Goal: Task Accomplishment & Management: Complete application form

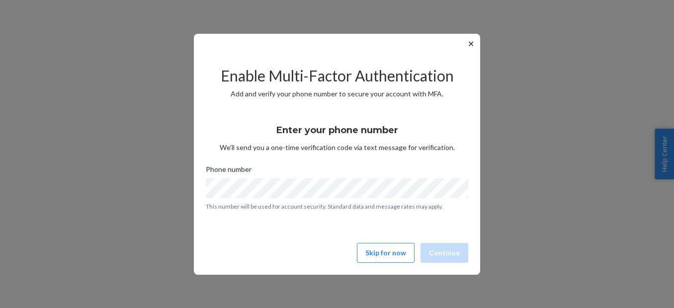
click at [398, 260] on button "Skip for now" at bounding box center [386, 253] width 58 height 20
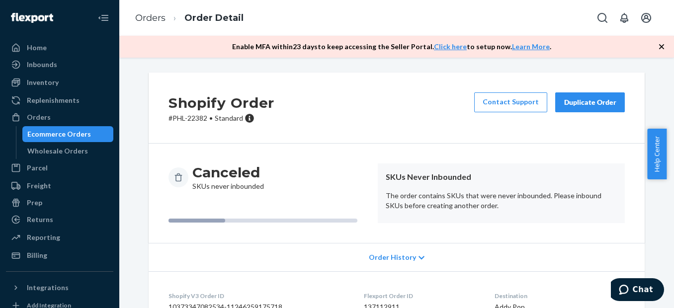
click at [68, 131] on div "Ecommerce Orders" at bounding box center [59, 134] width 64 height 10
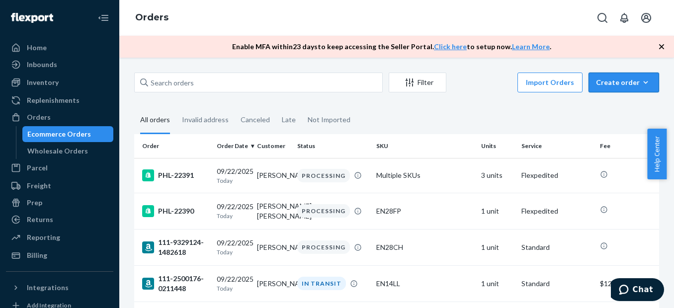
click at [604, 81] on div "Create order" at bounding box center [624, 82] width 56 height 10
click at [603, 106] on span "Ecommerce order" at bounding box center [630, 106] width 62 height 7
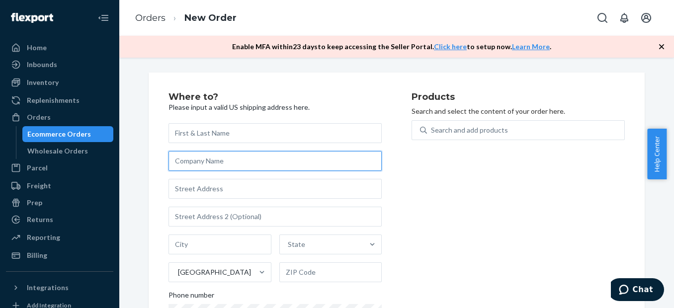
click at [306, 160] on input "text" at bounding box center [274, 161] width 213 height 20
type input "ALL-STAR HEALTH"
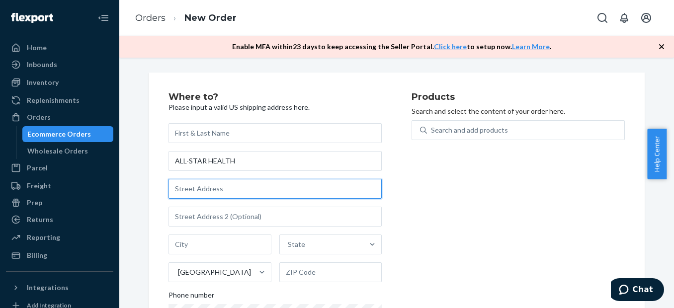
type input "[STREET_ADDRESS]"
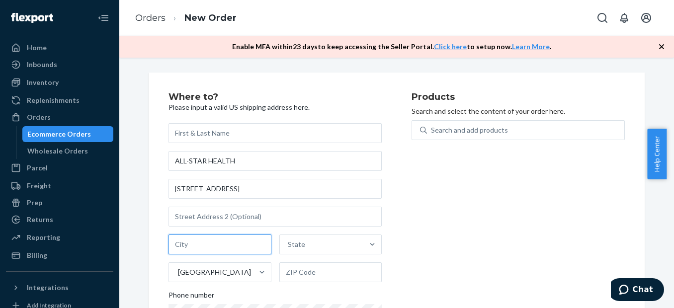
type input "[GEOGRAPHIC_DATA]"
type input "CA"
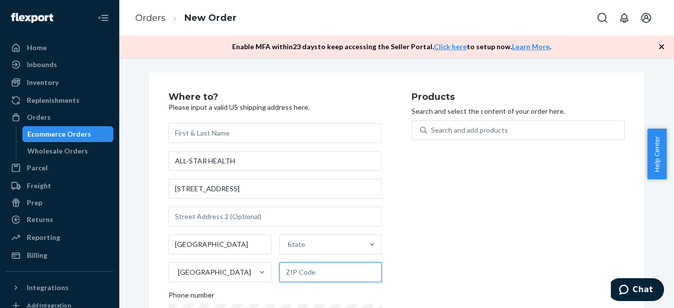
type input "92649"
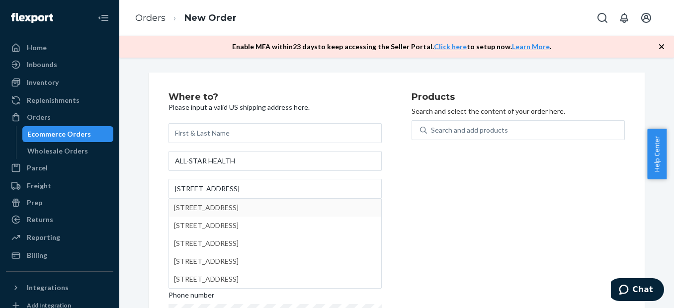
click at [420, 198] on div "Products Search and select the content of your order here. Search and add produ…" at bounding box center [517, 225] width 213 height 267
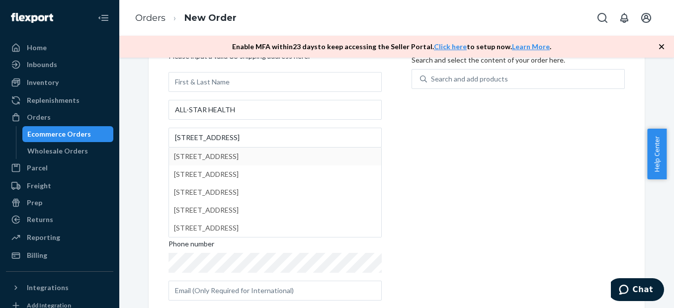
scroll to position [52, 0]
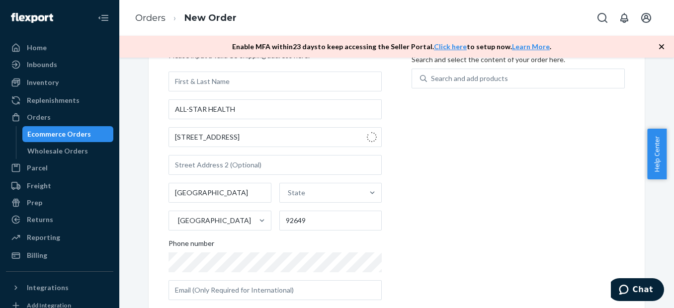
type input "[STREET_ADDRESS]"
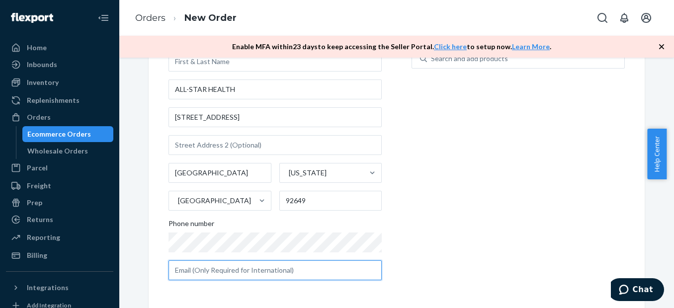
drag, startPoint x: 256, startPoint y: 264, endPoint x: 246, endPoint y: 266, distance: 9.8
click at [246, 266] on input "text" at bounding box center [274, 270] width 213 height 20
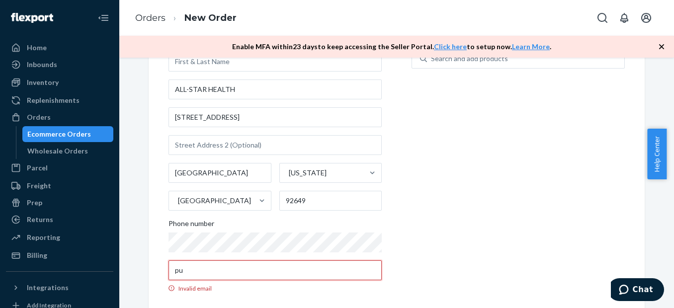
type input "p"
type input "[EMAIL_ADDRESS][DOMAIN_NAME]"
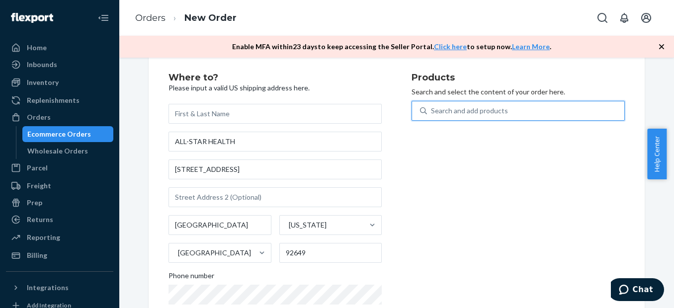
scroll to position [17, 0]
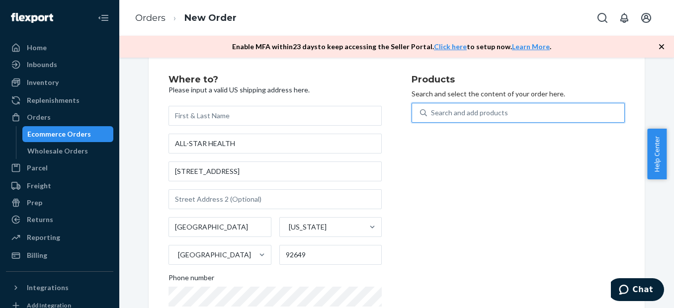
click at [427, 117] on div "Search and add products" at bounding box center [525, 113] width 197 height 18
click at [431, 117] on input "0 results available. Select is focused ,type to refine list, press Down to open…" at bounding box center [431, 113] width 1 height 10
type input "a"
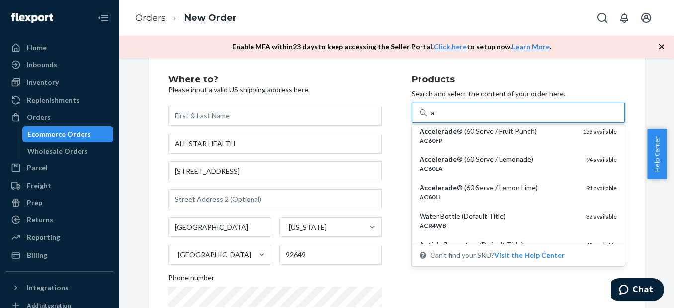
scroll to position [0, 0]
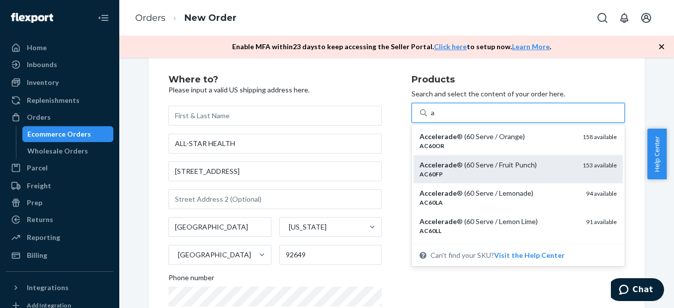
click at [559, 164] on div "Accelerade ® (60 Serve / Fruit Punch)" at bounding box center [496, 165] width 155 height 10
click at [435, 118] on input "a" at bounding box center [433, 113] width 4 height 10
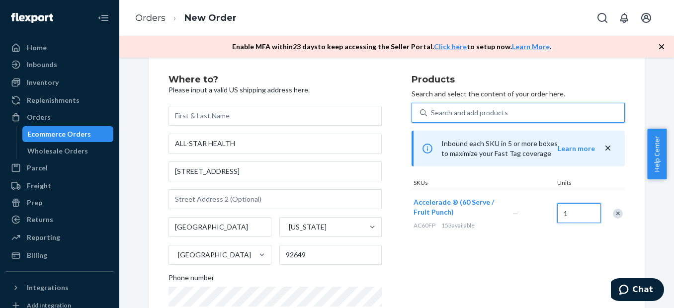
click at [564, 210] on input "1" at bounding box center [579, 213] width 44 height 20
type input "12"
click at [457, 112] on div "Search and add products" at bounding box center [469, 113] width 77 height 10
click at [432, 112] on input "Search and add products" at bounding box center [431, 113] width 1 height 10
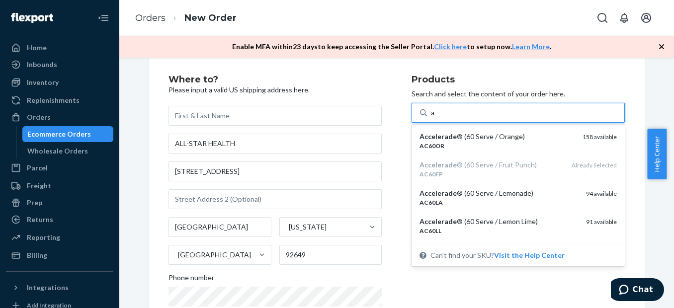
type input "ac"
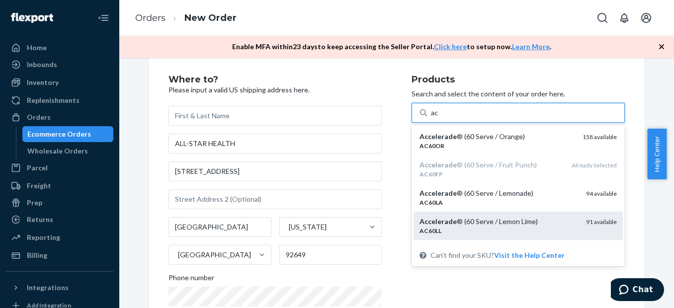
click at [448, 221] on em "Accelerade" at bounding box center [437, 221] width 37 height 8
click at [439, 118] on input "ac" at bounding box center [435, 113] width 8 height 10
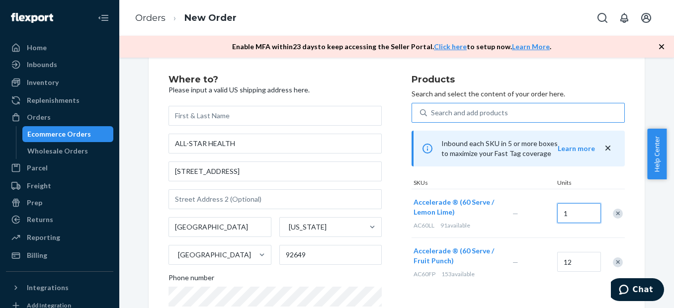
click at [561, 213] on input "1" at bounding box center [579, 213] width 44 height 20
type input "6"
click at [429, 119] on div "Search and add products" at bounding box center [525, 113] width 197 height 18
click at [431, 118] on input "0 results available. Use Up and Down to choose options, press Enter to select t…" at bounding box center [431, 113] width 1 height 10
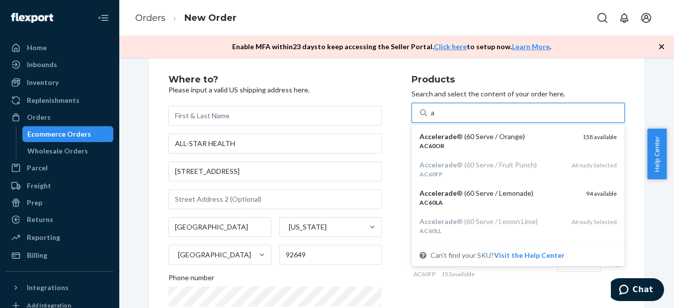
type input "ac"
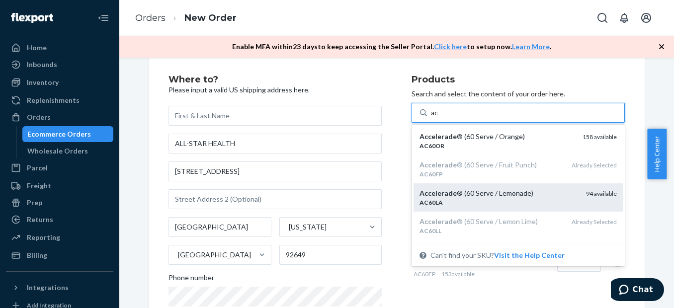
click at [461, 200] on div "AC60LA" at bounding box center [498, 202] width 158 height 8
click at [439, 118] on input "ac" at bounding box center [435, 113] width 8 height 10
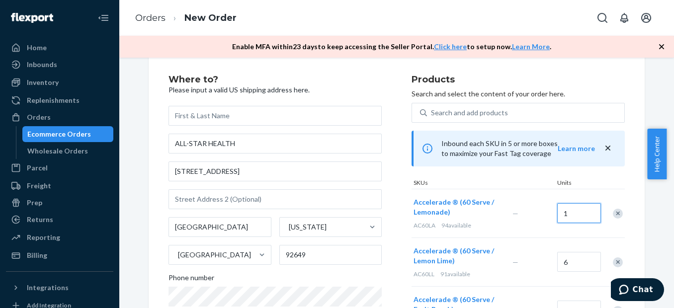
click at [563, 215] on input "1" at bounding box center [579, 213] width 44 height 20
type input "6"
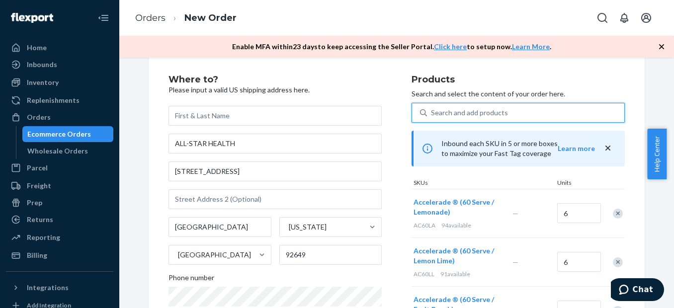
click at [466, 113] on div "Search and add products" at bounding box center [469, 113] width 77 height 10
click at [432, 113] on input "0 results available. Use Up and Down to choose options, press Enter to select t…" at bounding box center [431, 113] width 1 height 10
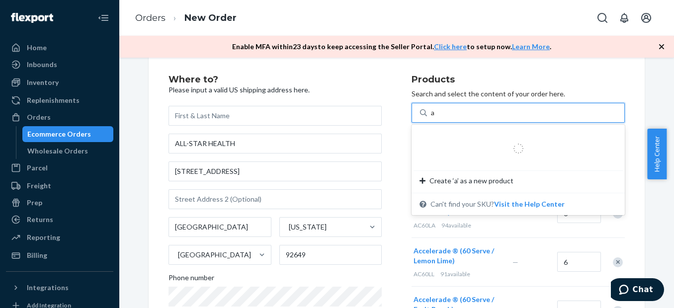
type input "ac"
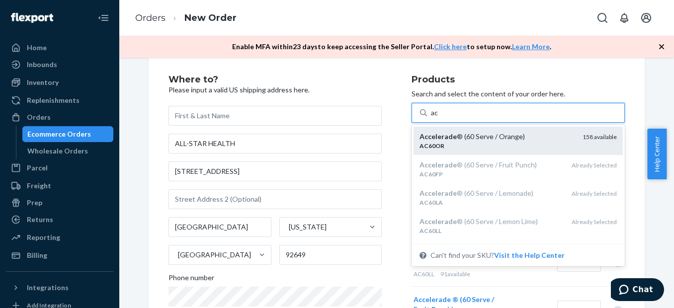
click at [468, 134] on div "Accelerade ® (60 Serve / Orange)" at bounding box center [496, 137] width 155 height 10
click at [439, 118] on input "ac" at bounding box center [435, 113] width 8 height 10
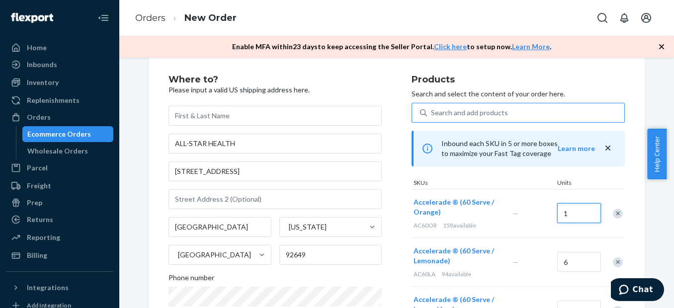
click at [564, 213] on input "1" at bounding box center [579, 213] width 44 height 20
click at [564, 212] on input "12" at bounding box center [579, 213] width 44 height 20
type input "12"
click at [458, 111] on div "Search and add products" at bounding box center [469, 113] width 77 height 10
click at [432, 111] on input "0 results available. Use Up and Down to choose options, press Enter to select t…" at bounding box center [431, 113] width 1 height 10
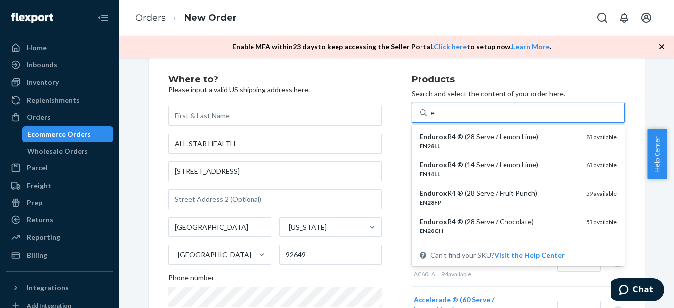
type input "en"
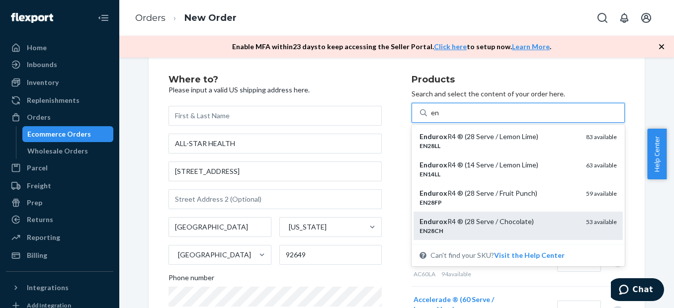
click at [480, 213] on div "Endurox R4 ® (28 Serve / Chocolate) EN28CH 53 available" at bounding box center [517, 226] width 209 height 28
click at [439, 118] on input "en" at bounding box center [435, 113] width 8 height 10
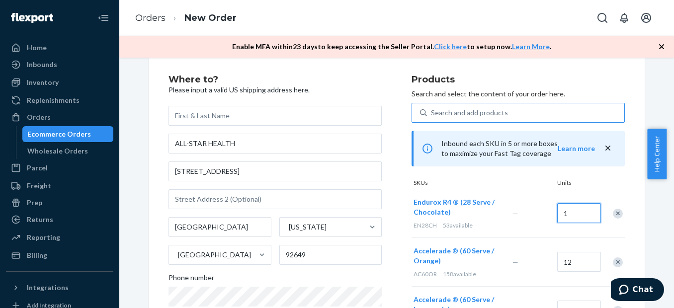
click at [564, 215] on input "1" at bounding box center [579, 213] width 44 height 20
type input "24"
click at [452, 106] on div "Search and add products" at bounding box center [525, 113] width 197 height 18
click at [432, 108] on input "Search and add products" at bounding box center [431, 113] width 1 height 10
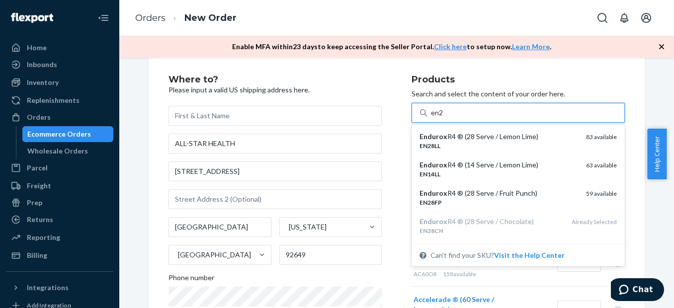
type input "en28"
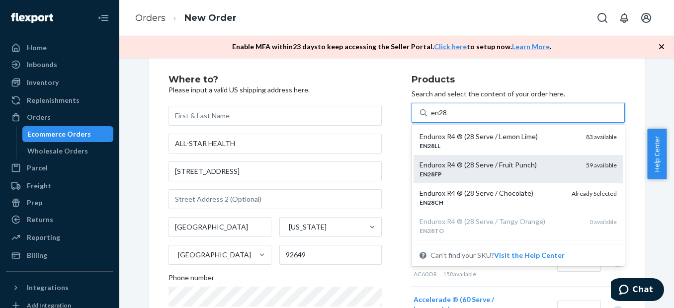
click at [472, 171] on div "EN28FP" at bounding box center [498, 174] width 158 height 8
click at [447, 118] on input "en28" at bounding box center [439, 113] width 16 height 10
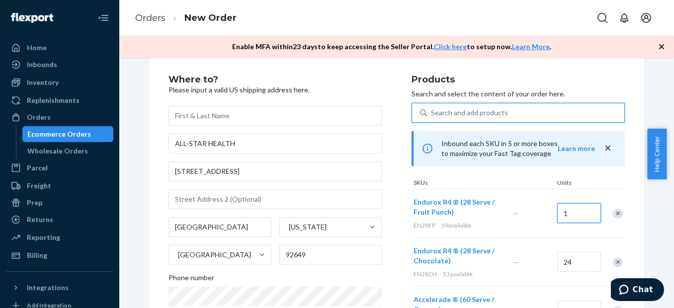
click at [565, 214] on input "1" at bounding box center [579, 213] width 44 height 20
type input "12"
click at [472, 110] on div "Search and add products" at bounding box center [469, 113] width 77 height 10
click at [432, 110] on input "Search and add products" at bounding box center [431, 113] width 1 height 10
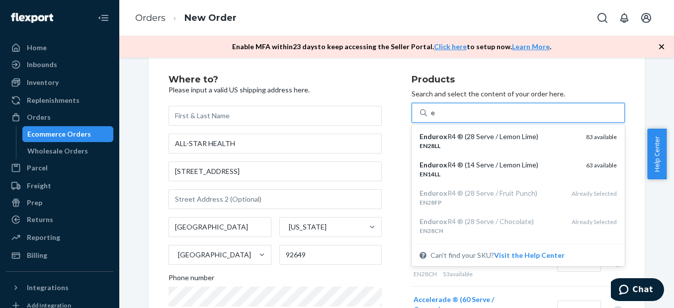
type input "en"
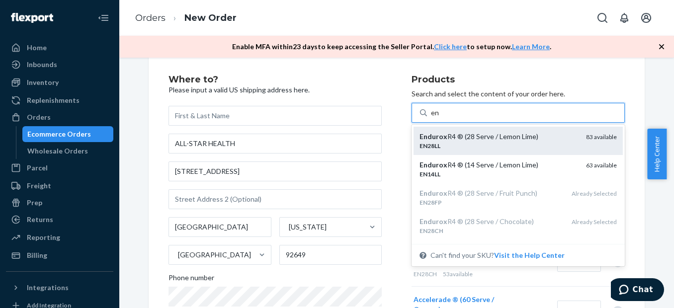
click at [459, 137] on div "Endurox R4 ® (28 Serve / Lemon Lime)" at bounding box center [498, 137] width 158 height 10
click at [439, 118] on input "en" at bounding box center [435, 113] width 8 height 10
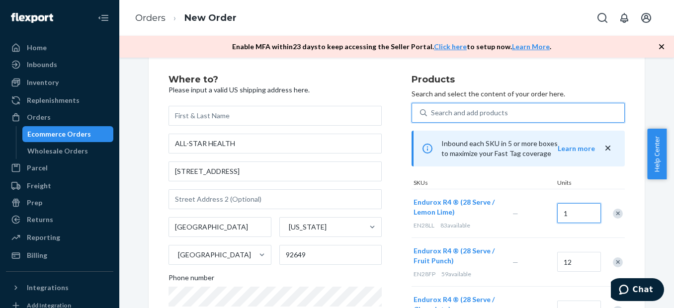
click at [571, 214] on input "1" at bounding box center [579, 213] width 44 height 20
type input "12"
click at [469, 116] on div "Search and add products" at bounding box center [469, 113] width 77 height 10
click at [432, 116] on input "Search and add products" at bounding box center [431, 113] width 1 height 10
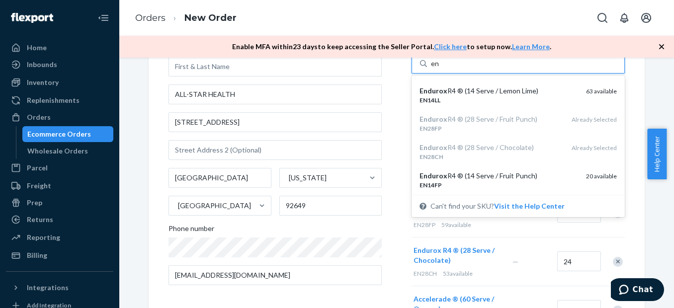
scroll to position [72, 0]
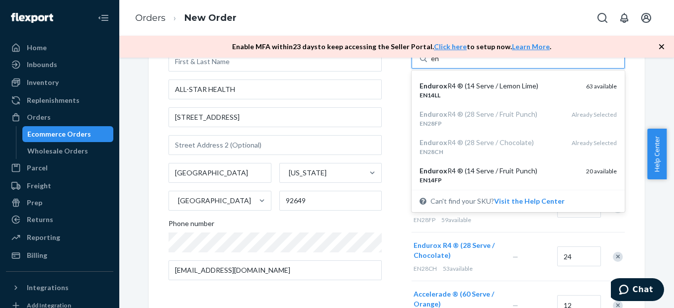
type input "en"
click at [381, 204] on div "Where to? Please input a valid US shipping address here. ALL-STAR HEALTH [STREE…" at bounding box center [289, 248] width 243 height 455
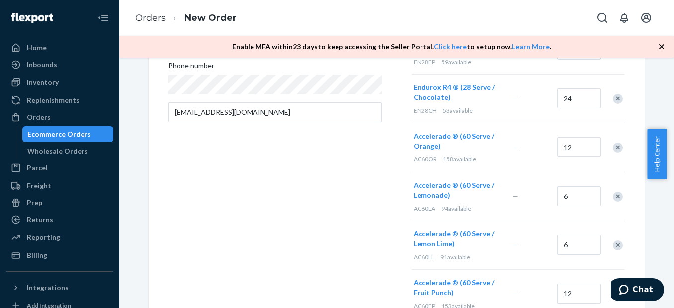
scroll to position [236, 0]
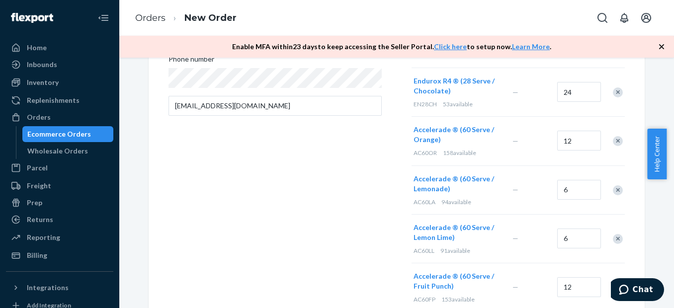
click at [615, 241] on div "Remove Item" at bounding box center [617, 239] width 10 height 10
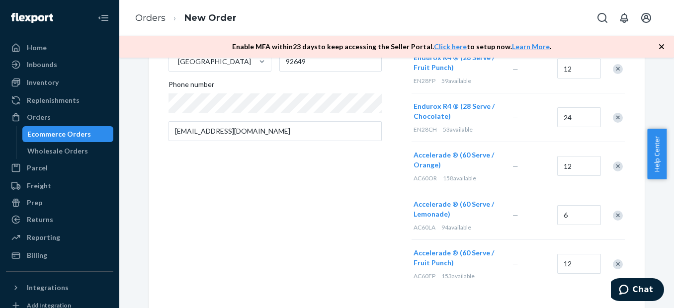
scroll to position [211, 0]
click at [612, 216] on div "Remove Item" at bounding box center [617, 216] width 10 height 10
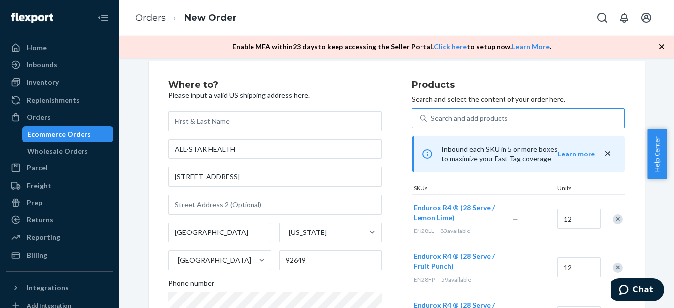
scroll to position [5, 0]
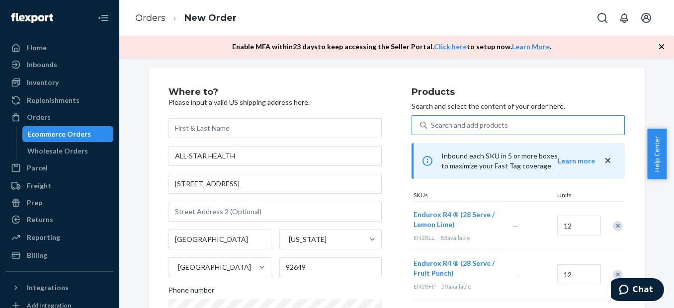
drag, startPoint x: 672, startPoint y: 139, endPoint x: 665, endPoint y: 201, distance: 63.0
click at [665, 201] on body "Home Inbounds Shipping Plans Problems Inventory Products Replenishments Orders …" at bounding box center [337, 154] width 674 height 308
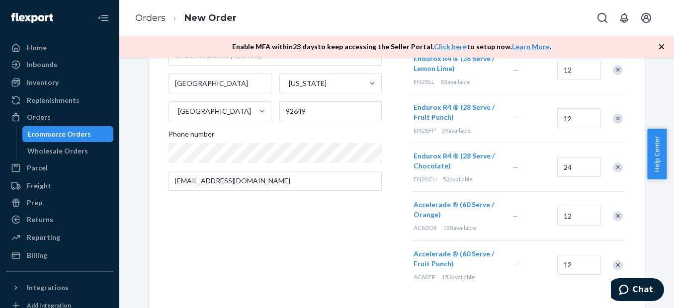
scroll to position [162, 0]
click at [283, 283] on div "Where to? Please input a valid US shipping address here. ALL-STAR HEALTH [STREE…" at bounding box center [289, 109] width 243 height 358
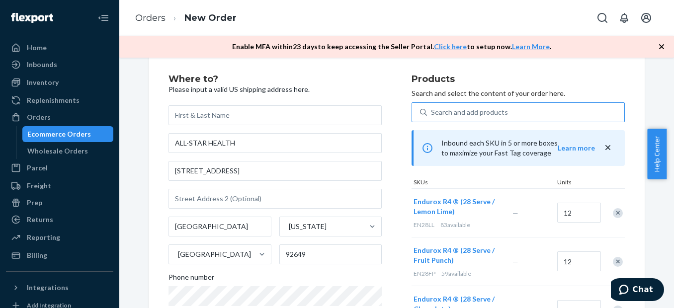
scroll to position [0, 0]
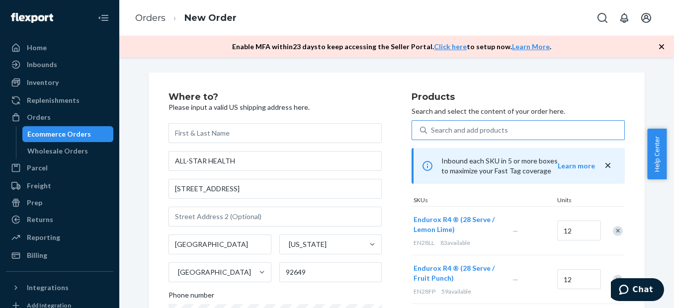
click at [662, 47] on icon "button" at bounding box center [661, 47] width 10 height 10
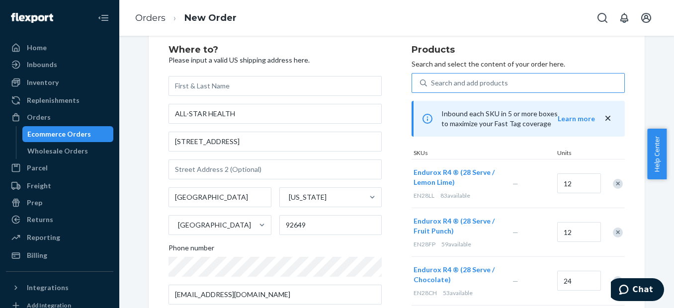
scroll to position [23, 0]
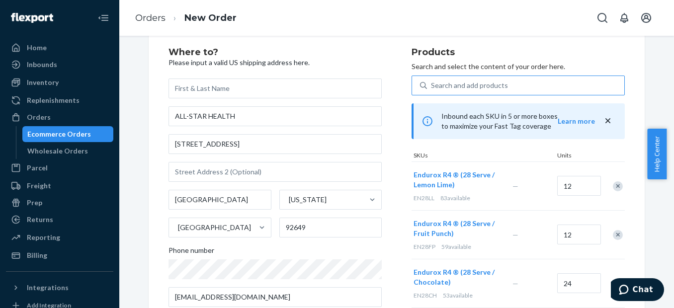
click at [605, 121] on icon "close" at bounding box center [607, 121] width 10 height 10
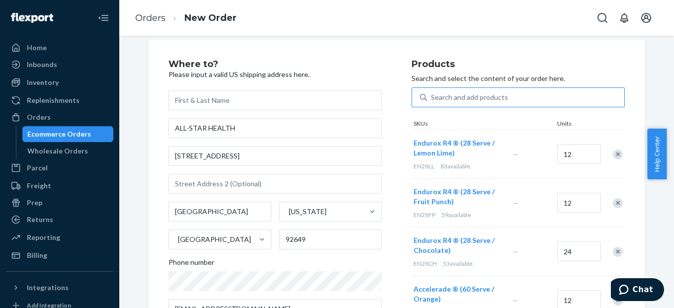
scroll to position [0, 0]
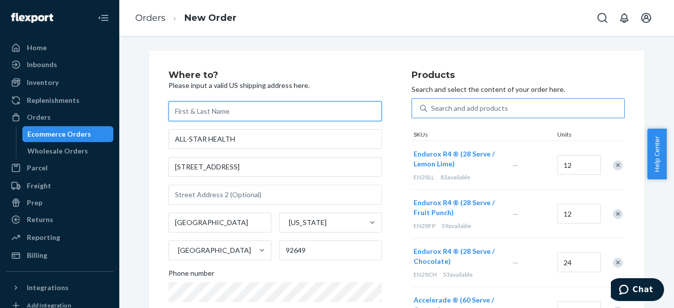
click at [210, 108] on input "text" at bounding box center [274, 111] width 213 height 20
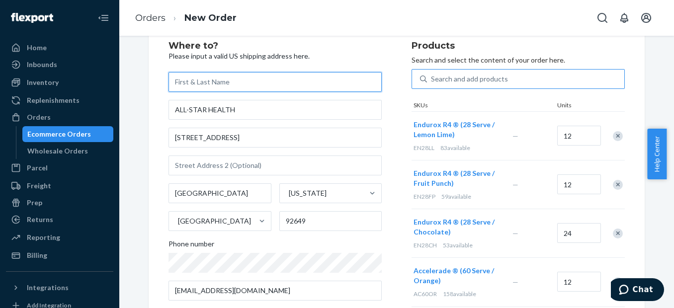
scroll to position [33, 0]
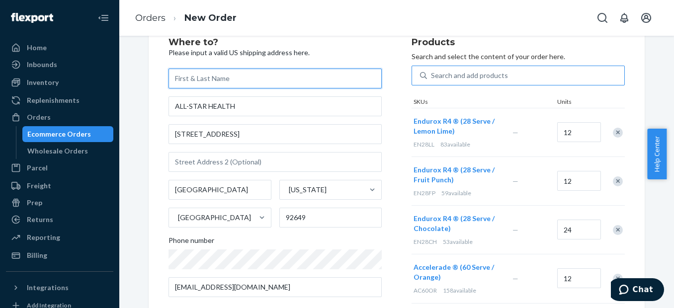
click at [257, 87] on input "text" at bounding box center [274, 79] width 213 height 20
type input "B"
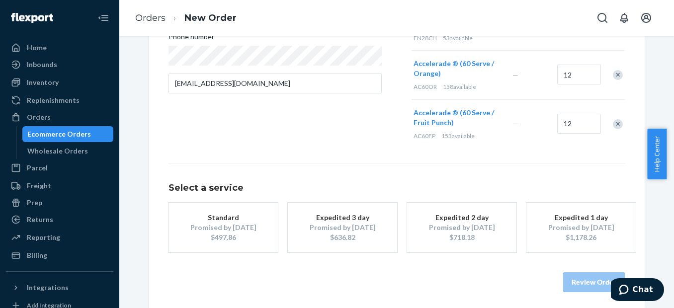
scroll to position [240, 0]
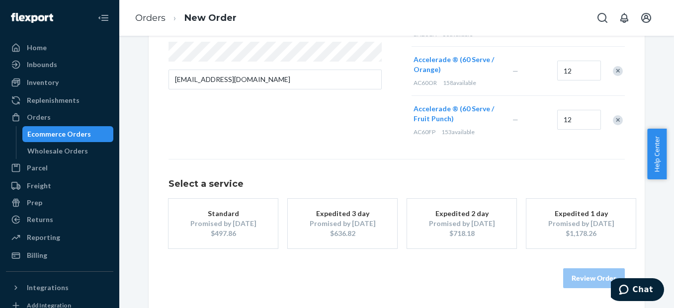
type input "[PERSON_NAME]"
click at [210, 223] on div "Promised by [DATE]" at bounding box center [222, 224] width 79 height 10
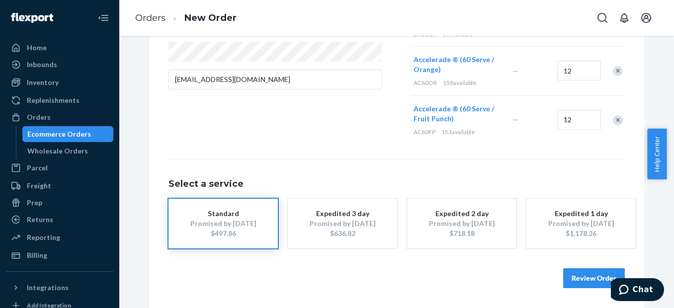
click at [588, 271] on button "Review Order" at bounding box center [594, 278] width 62 height 20
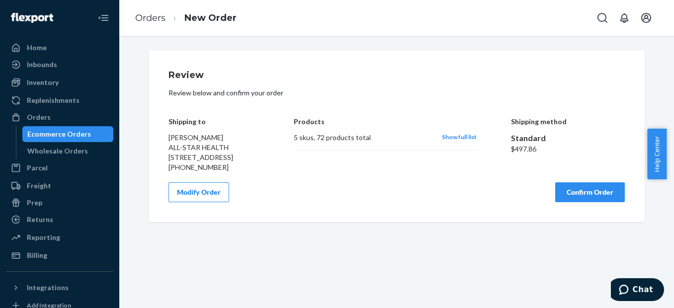
click at [572, 202] on button "Confirm Order" at bounding box center [590, 192] width 70 height 20
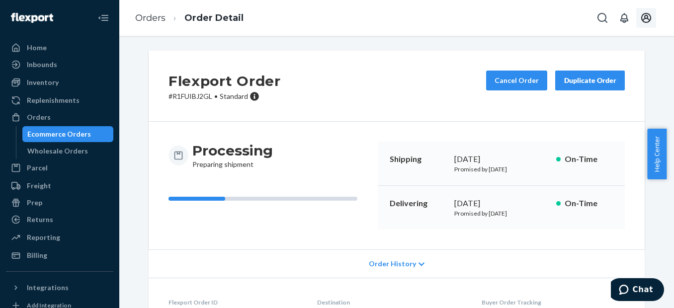
click at [650, 21] on icon "Open account menu" at bounding box center [646, 18] width 12 height 12
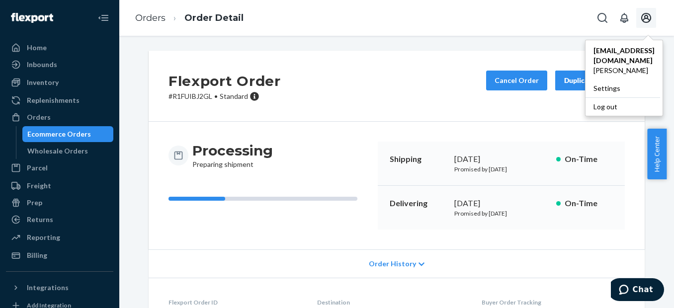
click at [518, 110] on div "Flexport Order # R1FUIBJ2GL • Standard Cancel Order Duplicate Order" at bounding box center [397, 86] width 496 height 71
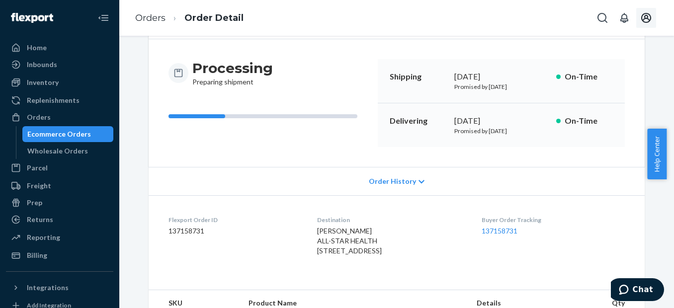
scroll to position [59, 0]
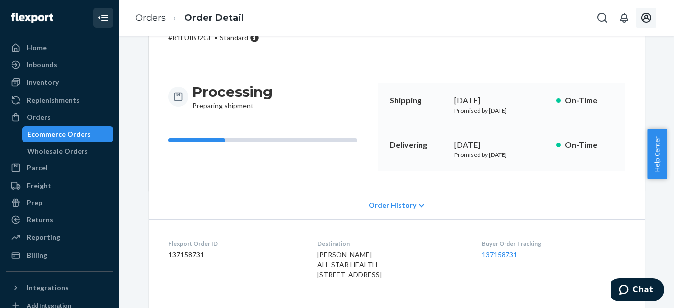
click at [101, 21] on icon "Close Navigation" at bounding box center [104, 18] width 7 height 6
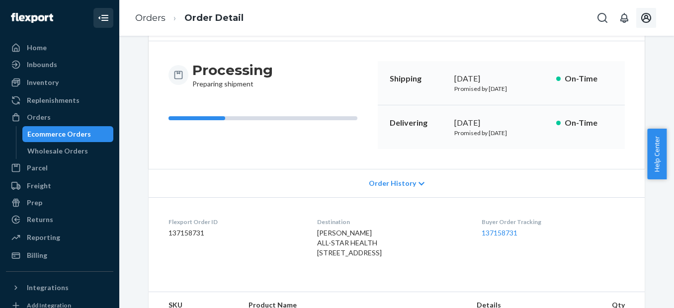
scroll to position [81, 0]
click at [506, 230] on link "137158731" at bounding box center [499, 232] width 36 height 8
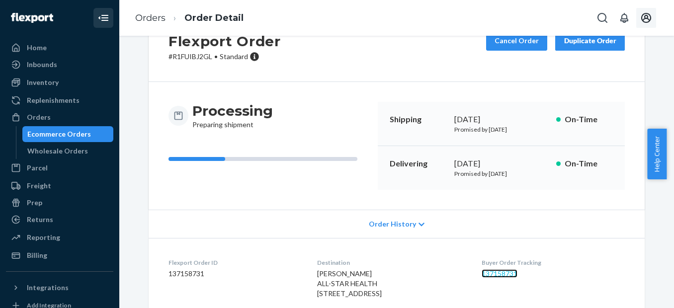
scroll to position [0, 0]
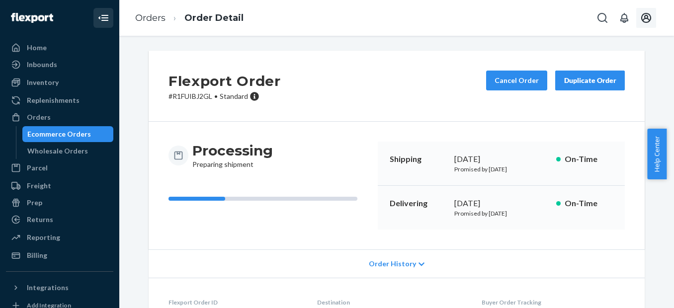
click at [84, 135] on div "Ecommerce Orders" at bounding box center [59, 134] width 64 height 10
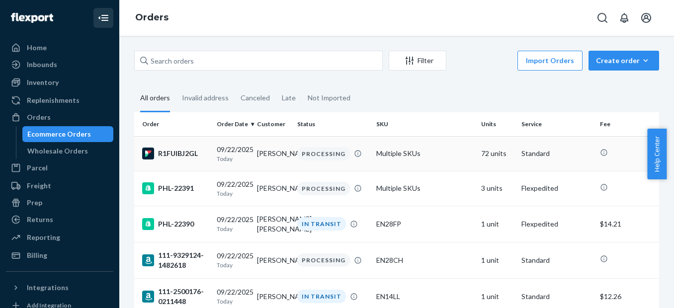
click at [172, 151] on div "R1FUIBJ2GL" at bounding box center [175, 154] width 67 height 12
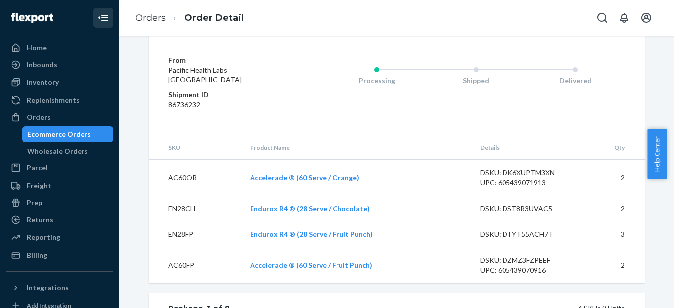
scroll to position [902, 0]
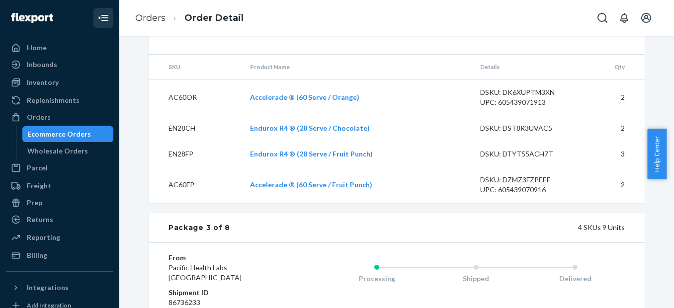
drag, startPoint x: 647, startPoint y: 146, endPoint x: 646, endPoint y: 169, distance: 23.4
click at [646, 169] on body "Home Inbounds Shipping Plans Problems Inventory Products Replenishments Orders …" at bounding box center [337, 154] width 674 height 308
drag, startPoint x: 670, startPoint y: 157, endPoint x: 665, endPoint y: 189, distance: 32.7
click at [665, 189] on body "Home Inbounds Shipping Plans Problems Inventory Products Replenishments Orders …" at bounding box center [337, 154] width 674 height 308
drag, startPoint x: 665, startPoint y: 189, endPoint x: 634, endPoint y: 225, distance: 47.2
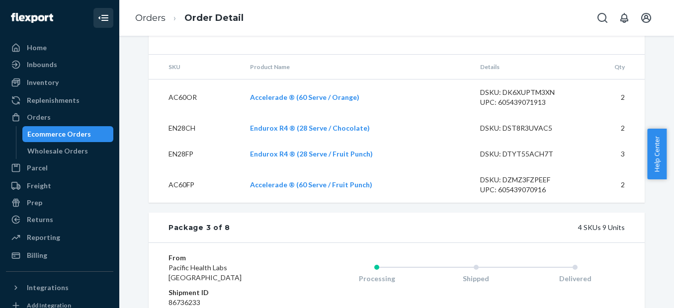
drag, startPoint x: 672, startPoint y: 155, endPoint x: 659, endPoint y: 212, distance: 58.0
click at [659, 212] on body "Home Inbounds Shipping Plans Problems Inventory Products Replenishments Orders …" at bounding box center [337, 154] width 674 height 308
click at [541, 235] on div "Package 3 of 8 4 SKUs 9 Units" at bounding box center [397, 228] width 496 height 30
drag, startPoint x: 672, startPoint y: 158, endPoint x: 663, endPoint y: 181, distance: 24.4
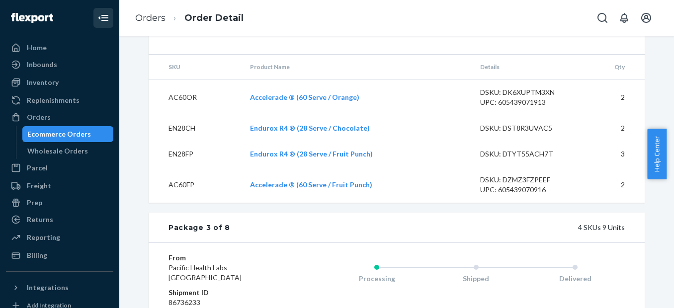
click at [663, 181] on body "Home Inbounds Shipping Plans Problems Inventory Products Replenishments Orders …" at bounding box center [337, 154] width 674 height 308
click at [479, 265] on div "From Pacific Health Labs [GEOGRAPHIC_DATA] Shipment ID 86736233 Processing Ship…" at bounding box center [397, 287] width 496 height 90
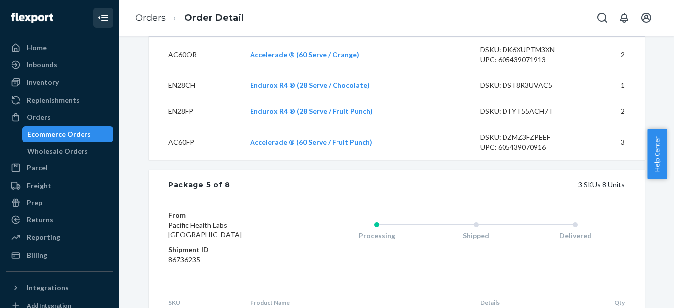
scroll to position [1612, 0]
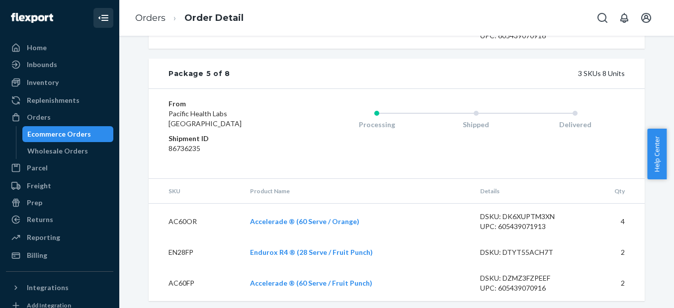
click at [65, 152] on div "Wholesale Orders" at bounding box center [57, 151] width 61 height 10
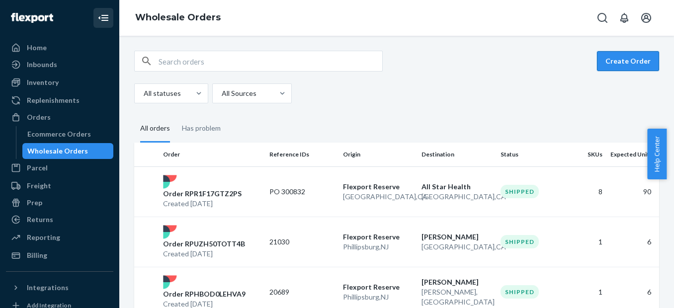
click at [602, 68] on button "Create Order" at bounding box center [628, 61] width 62 height 20
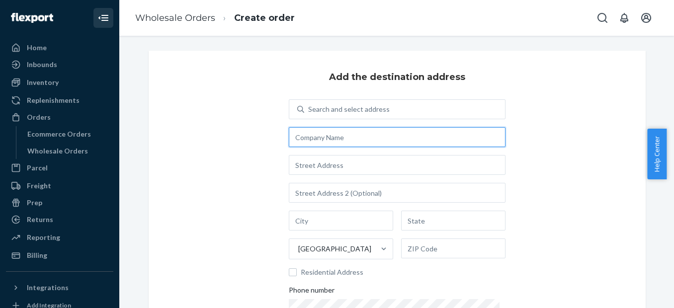
click at [349, 138] on input "text" at bounding box center [397, 137] width 217 height 20
type input "a"
type input "A"
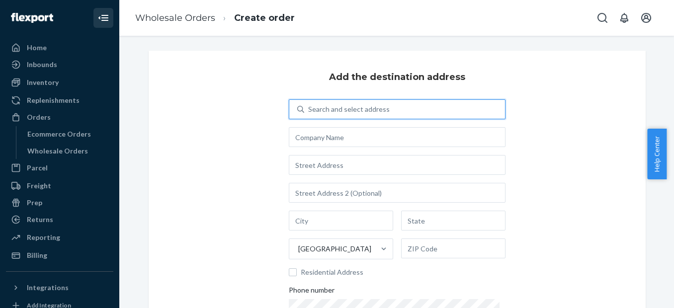
click at [325, 115] on div "Search and select address" at bounding box center [404, 109] width 201 height 18
click at [309, 114] on input "0 results available. Use Up and Down to choose options, press Enter to select t…" at bounding box center [308, 109] width 1 height 10
type input "A"
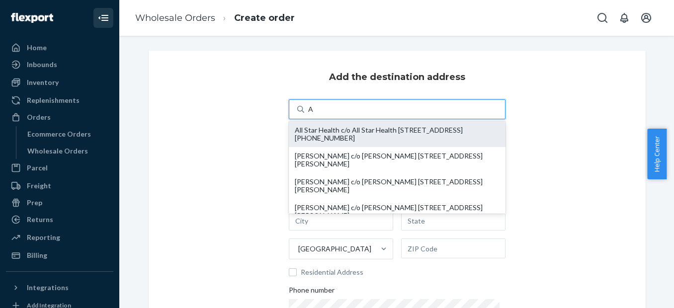
click at [317, 135] on div "All Star Health c/o All Star Health [STREET_ADDRESS] [PHONE_NUMBER]" at bounding box center [397, 134] width 205 height 16
click at [314, 114] on input "A" at bounding box center [311, 109] width 6 height 10
type input "All Star Health"
type input "[STREET_ADDRESS]"
type input "[GEOGRAPHIC_DATA]"
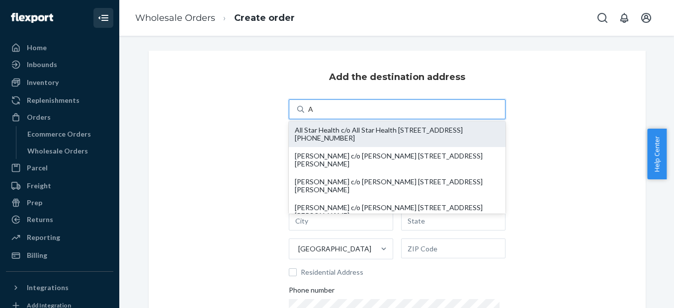
type input "CA"
type input "92649"
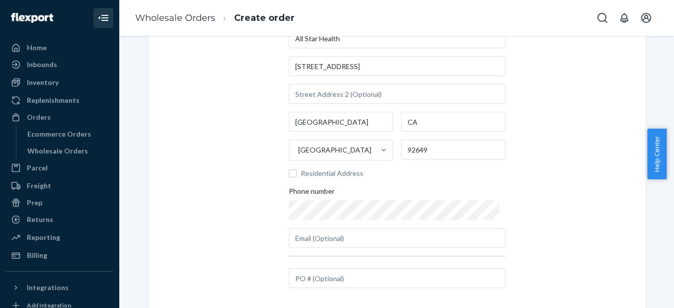
scroll to position [105, 0]
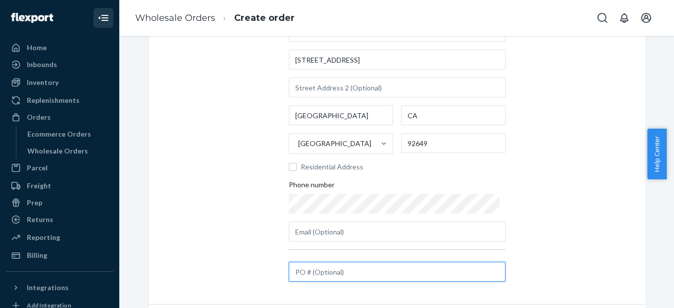
click at [297, 273] on input "text" at bounding box center [397, 272] width 217 height 20
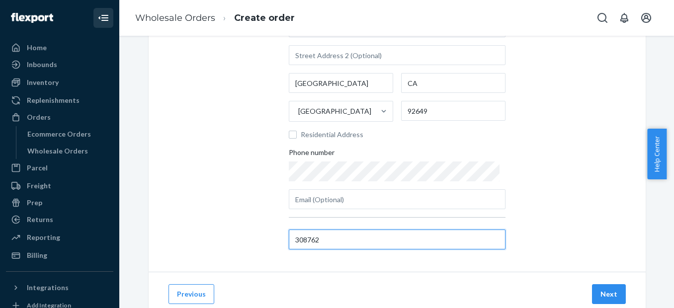
scroll to position [140, 0]
type input "308762"
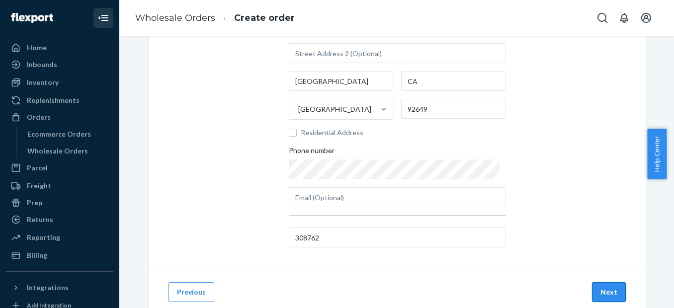
click at [600, 295] on button "Next" at bounding box center [609, 292] width 34 height 20
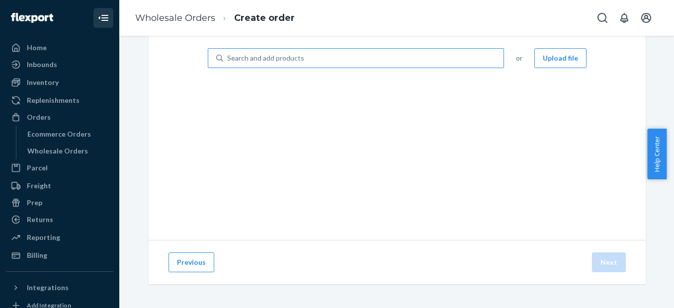
click at [308, 53] on div "Search and add products" at bounding box center [363, 58] width 280 height 18
click at [228, 53] on input "Search and add products" at bounding box center [227, 58] width 1 height 10
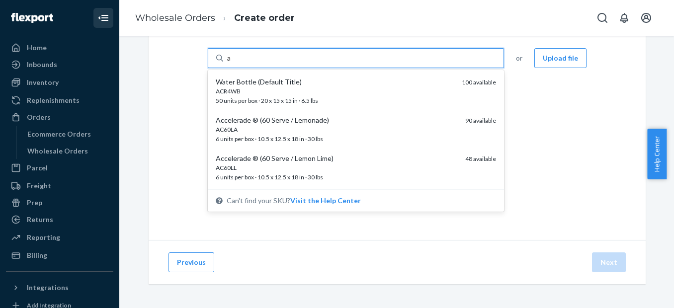
type input "ac"
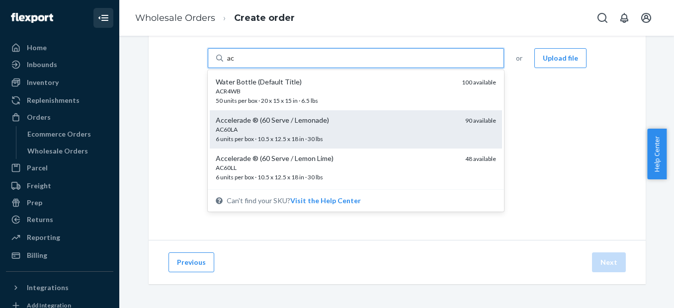
click at [302, 127] on div "AC60LA" at bounding box center [336, 129] width 241 height 8
click at [235, 63] on input "ac" at bounding box center [231, 58] width 8 height 10
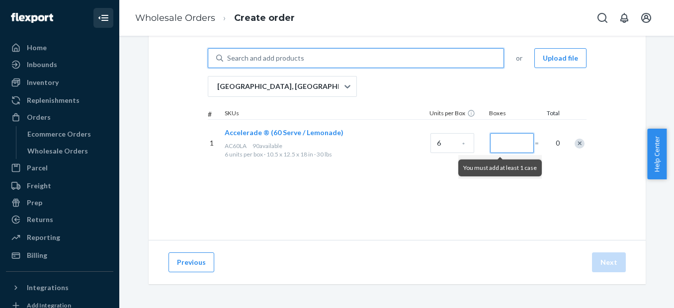
click at [504, 147] on input "Number of boxes" at bounding box center [512, 143] width 44 height 20
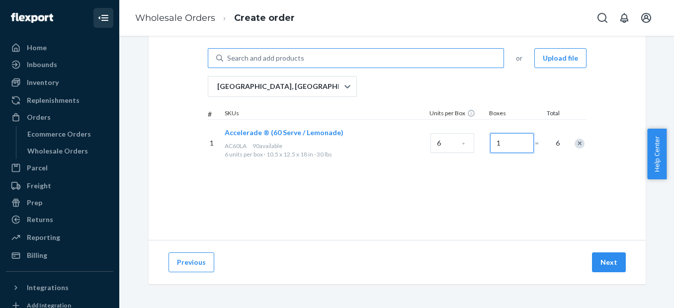
type input "1"
click at [253, 58] on div "Search and add products" at bounding box center [265, 58] width 77 height 10
click at [228, 58] on input "Search and add products" at bounding box center [227, 58] width 1 height 10
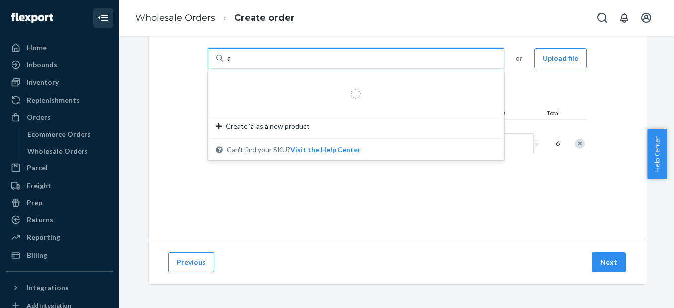
type input "ac"
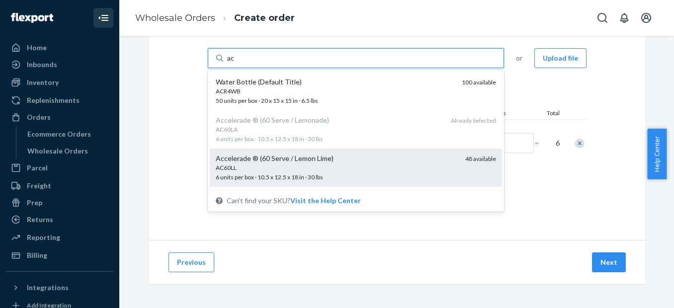
click at [242, 163] on div "Accelerade ® (60 Serve / Lemon Lime)" at bounding box center [336, 158] width 241 height 10
click at [235, 63] on input "ac" at bounding box center [231, 58] width 8 height 10
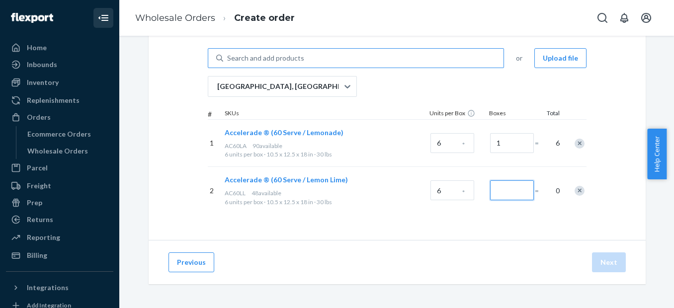
click at [501, 187] on input "Number of boxes" at bounding box center [512, 190] width 44 height 20
type input "1"
click at [597, 263] on button "Next" at bounding box center [609, 262] width 34 height 20
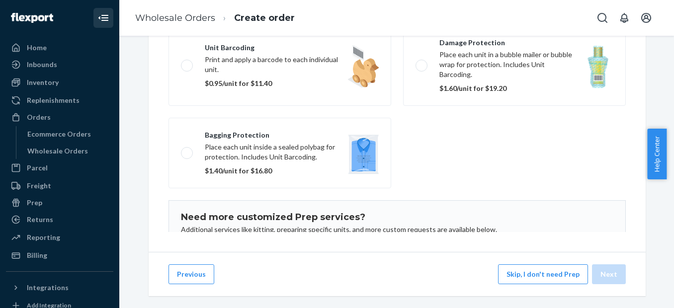
scroll to position [206, 0]
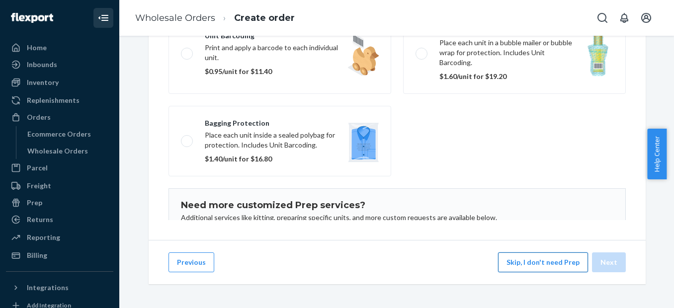
click at [519, 259] on button "Skip, I don't need Prep" at bounding box center [543, 262] width 90 height 20
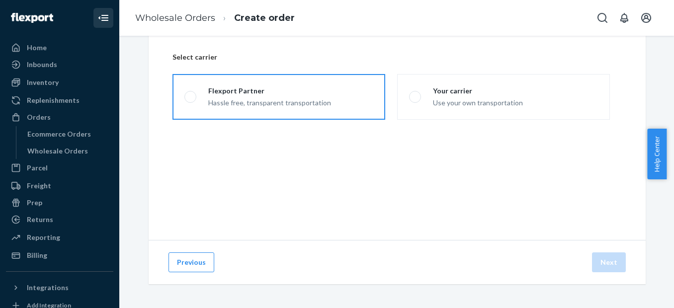
click at [188, 96] on span at bounding box center [190, 97] width 12 height 12
click at [188, 96] on input "Flexport Partner Hassle free, transparent transportation" at bounding box center [187, 97] width 6 height 6
radio input "true"
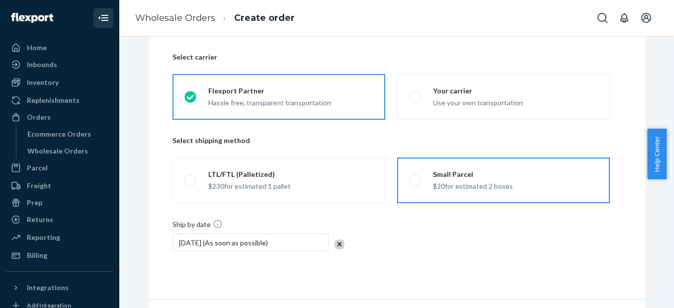
click at [413, 183] on span at bounding box center [415, 180] width 12 height 12
click at [413, 183] on input "Small Parcel $20 for estimated 2 boxes" at bounding box center [412, 180] width 6 height 6
radio input "true"
drag, startPoint x: 669, startPoint y: 178, endPoint x: 665, endPoint y: 198, distance: 19.8
click at [665, 198] on body "Home Inbounds Shipping Plans Problems Inventory Products Replenishments Orders …" at bounding box center [337, 154] width 674 height 308
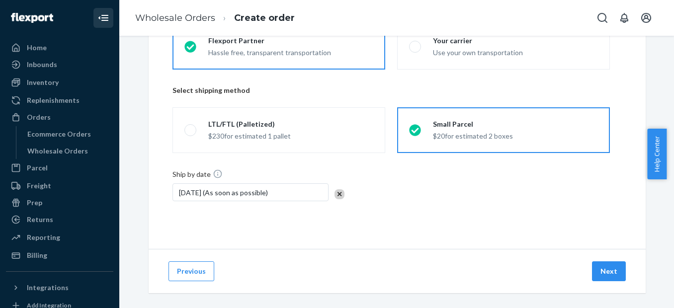
scroll to position [124, 0]
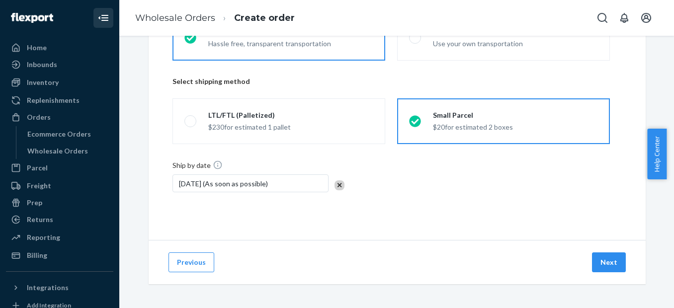
click at [527, 216] on div "Ship by date [DATE] (As soon as possible)" at bounding box center [396, 190] width 449 height 60
click at [608, 264] on button "Next" at bounding box center [609, 262] width 34 height 20
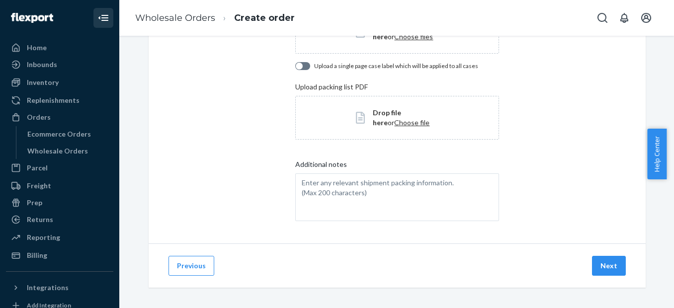
scroll to position [143, 0]
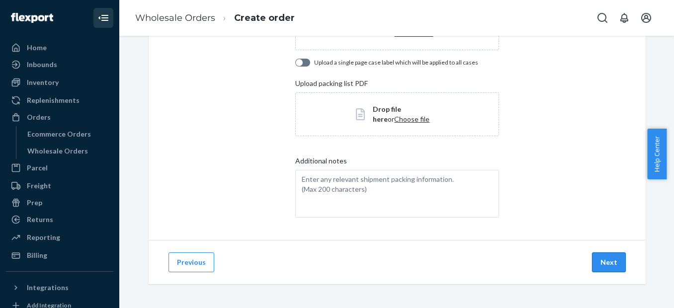
click at [604, 264] on button "Next" at bounding box center [609, 262] width 34 height 20
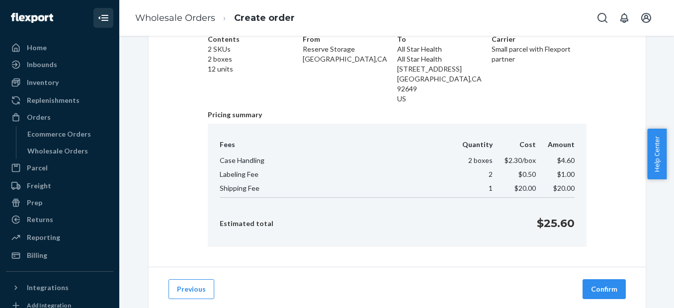
scroll to position [82, 0]
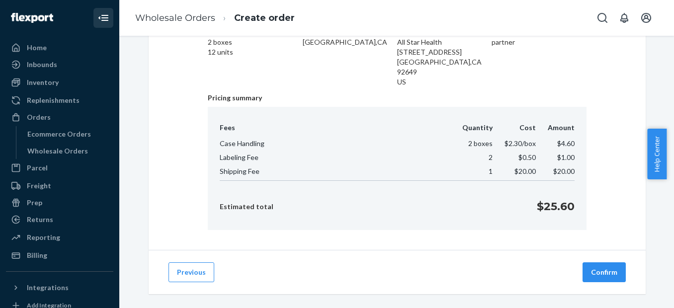
drag, startPoint x: 668, startPoint y: 148, endPoint x: 669, endPoint y: 112, distance: 35.8
click at [669, 112] on body "Home Inbounds Shipping Plans Problems Inventory Products Replenishments Orders …" at bounding box center [337, 154] width 674 height 308
click at [610, 105] on div "Confirm your transfer Contents 2 SKUs 2 boxes 12 units From Reserve Storage [GE…" at bounding box center [397, 109] width 497 height 281
click at [602, 262] on button "Confirm" at bounding box center [603, 272] width 43 height 20
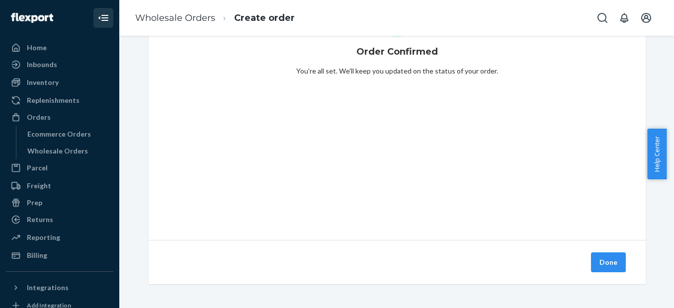
scroll to position [65, 0]
click at [602, 260] on button "Done" at bounding box center [608, 262] width 35 height 20
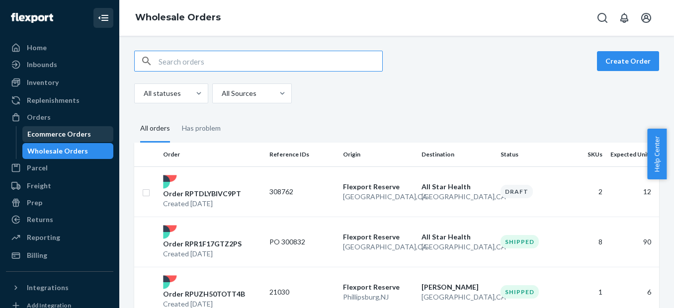
click at [73, 136] on div "Ecommerce Orders" at bounding box center [59, 134] width 64 height 10
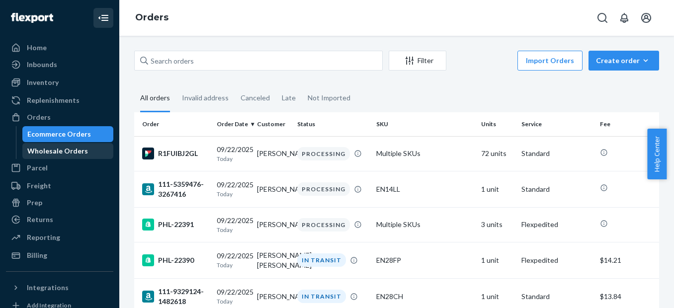
drag, startPoint x: 69, startPoint y: 147, endPoint x: 51, endPoint y: 150, distance: 17.7
drag, startPoint x: 51, startPoint y: 150, endPoint x: 49, endPoint y: 133, distance: 17.1
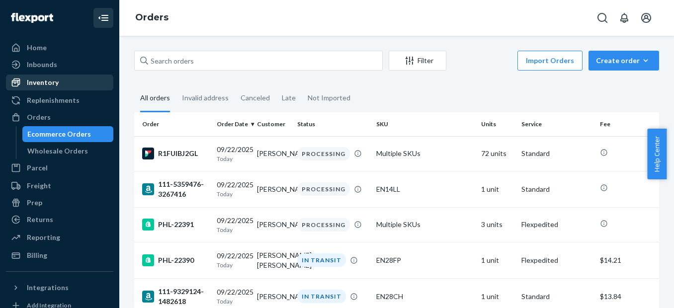
drag, startPoint x: 49, startPoint y: 133, endPoint x: 72, endPoint y: 85, distance: 52.9
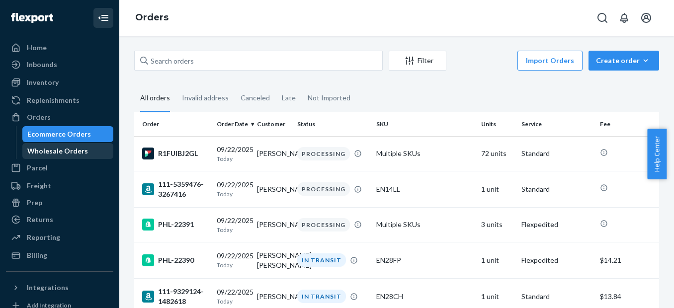
drag, startPoint x: 72, startPoint y: 85, endPoint x: 29, endPoint y: 145, distance: 73.0
click at [29, 145] on div "Wholesale Orders" at bounding box center [67, 151] width 89 height 14
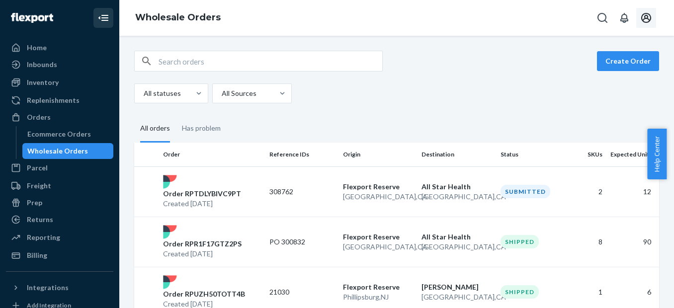
click at [644, 20] on icon "Open account menu" at bounding box center [646, 18] width 12 height 12
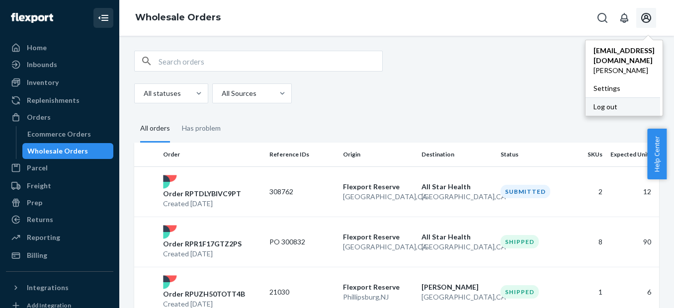
click at [585, 101] on div "Log out" at bounding box center [622, 106] width 75 height 18
